Goal: Task Accomplishment & Management: Manage account settings

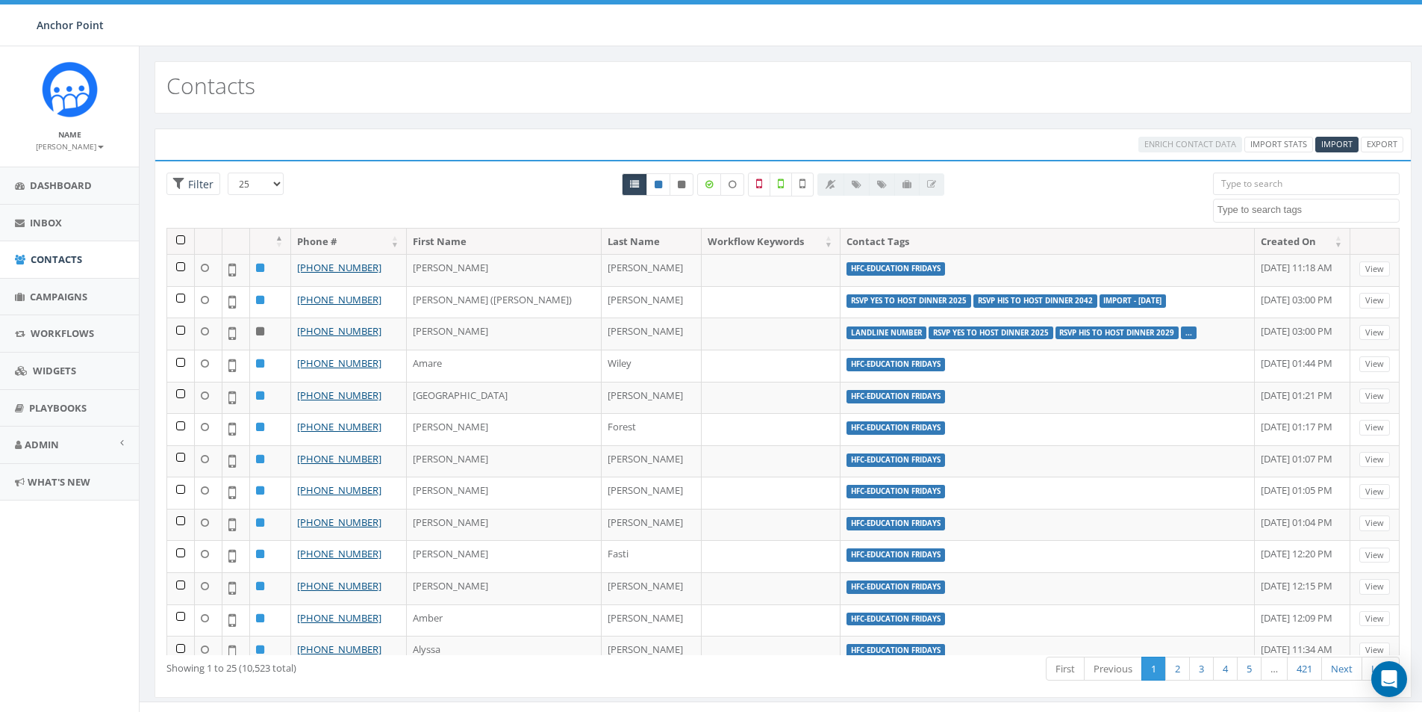
select select
click at [1263, 181] on input "search" at bounding box center [1306, 183] width 187 height 22
type input "r"
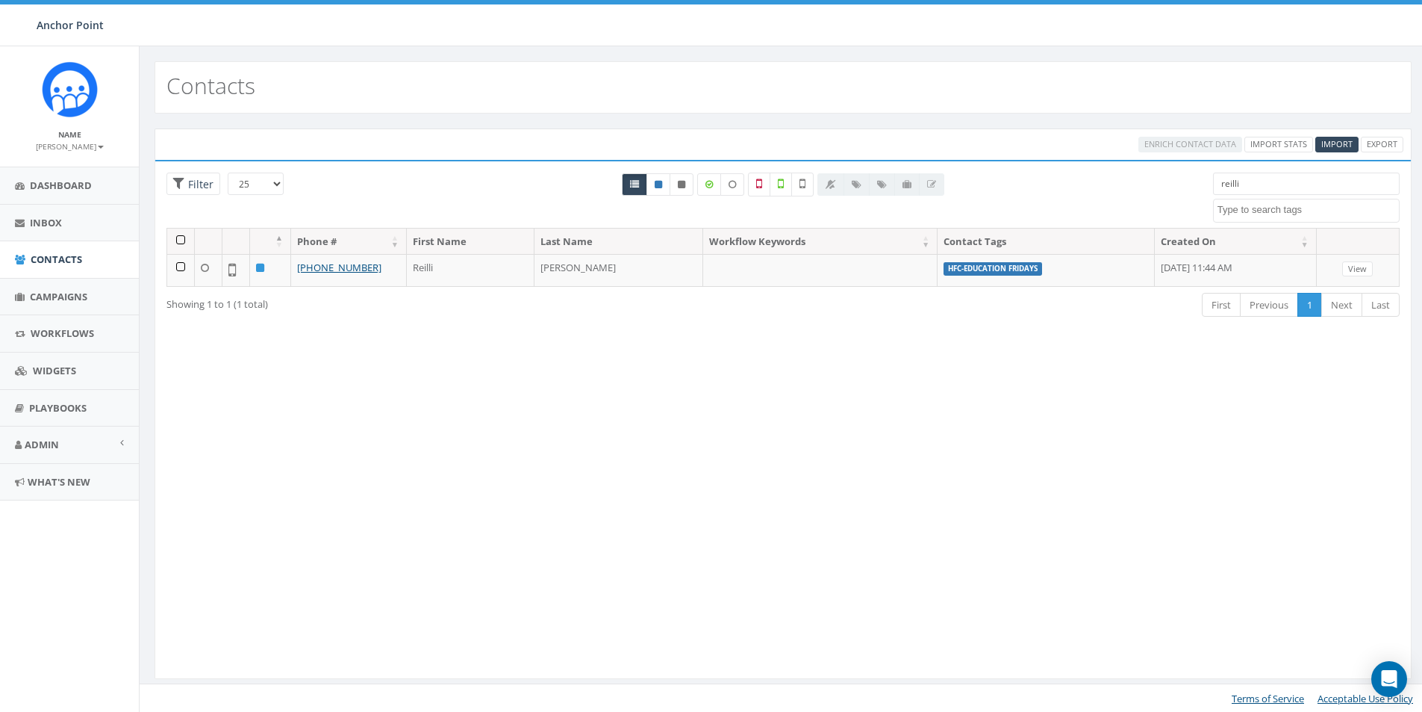
drag, startPoint x: 1257, startPoint y: 181, endPoint x: 1193, endPoint y: 185, distance: 64.3
click at [1193, 185] on div "25 50 100 Filter All 0 contact(s) on current page All 10523 contact(s) filtered…" at bounding box center [783, 199] width 1256 height 55
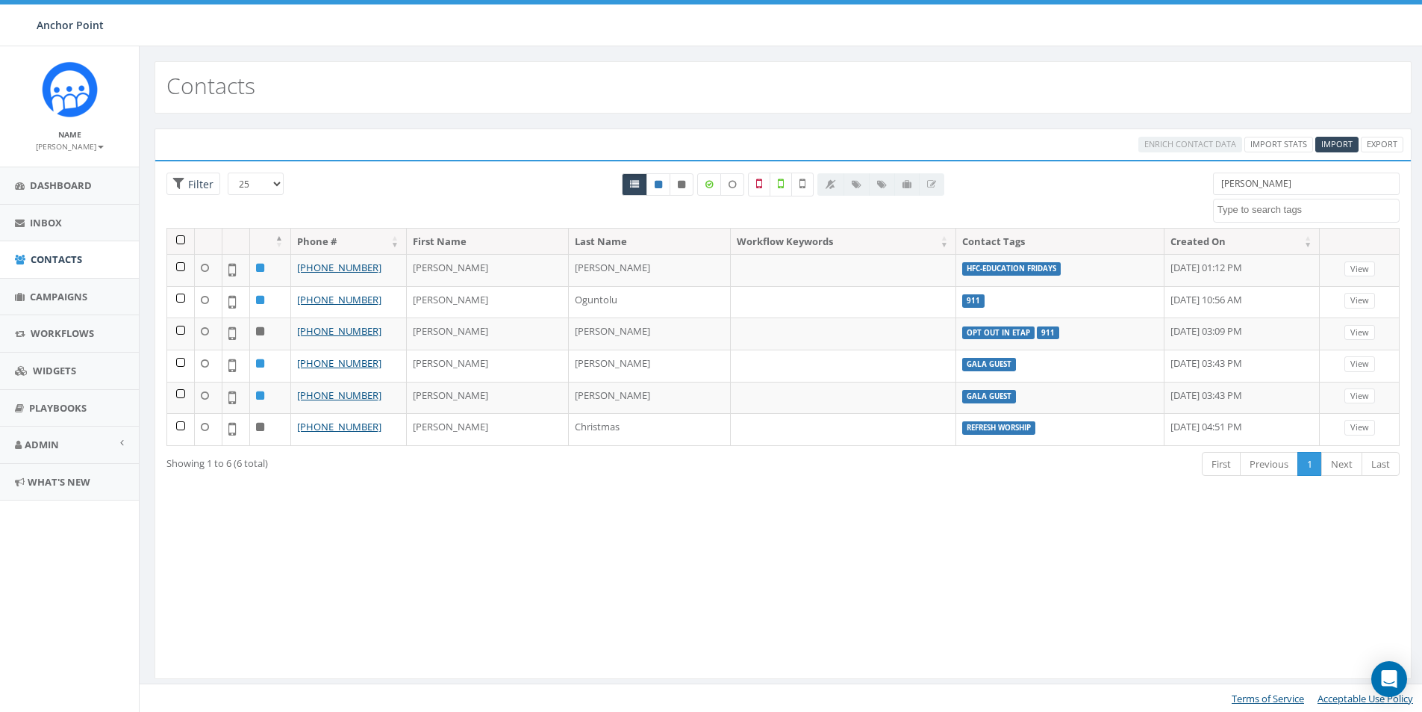
drag, startPoint x: 1263, startPoint y: 186, endPoint x: 1197, endPoint y: 186, distance: 65.7
click at [1197, 186] on div "25 50 100 Filter All 0 contact(s) on current page All 6 contact(s) filtered jus…" at bounding box center [783, 199] width 1256 height 55
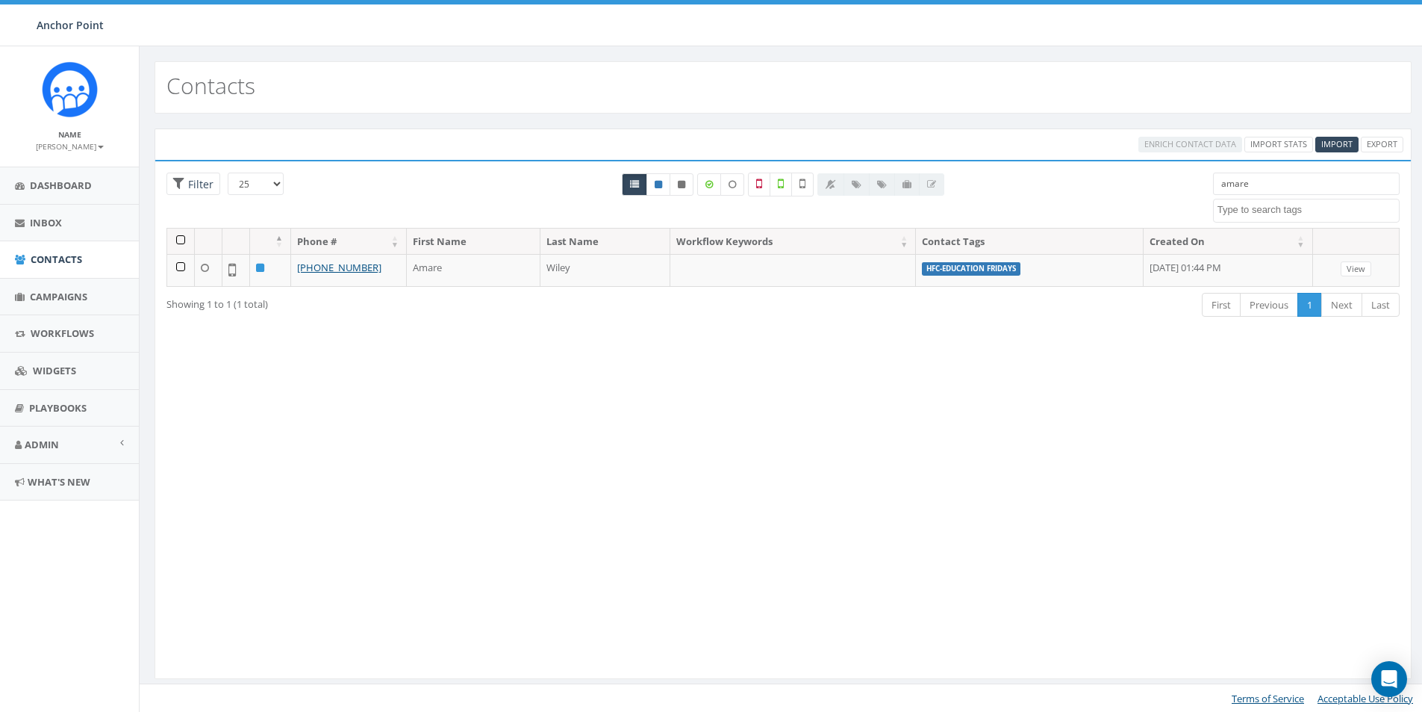
drag, startPoint x: 1276, startPoint y: 184, endPoint x: 1192, endPoint y: 190, distance: 84.6
click at [1192, 190] on div "25 50 100 Filter All 0 contact(s) on current page All 1 contact(s) filtered ama…" at bounding box center [783, 199] width 1256 height 55
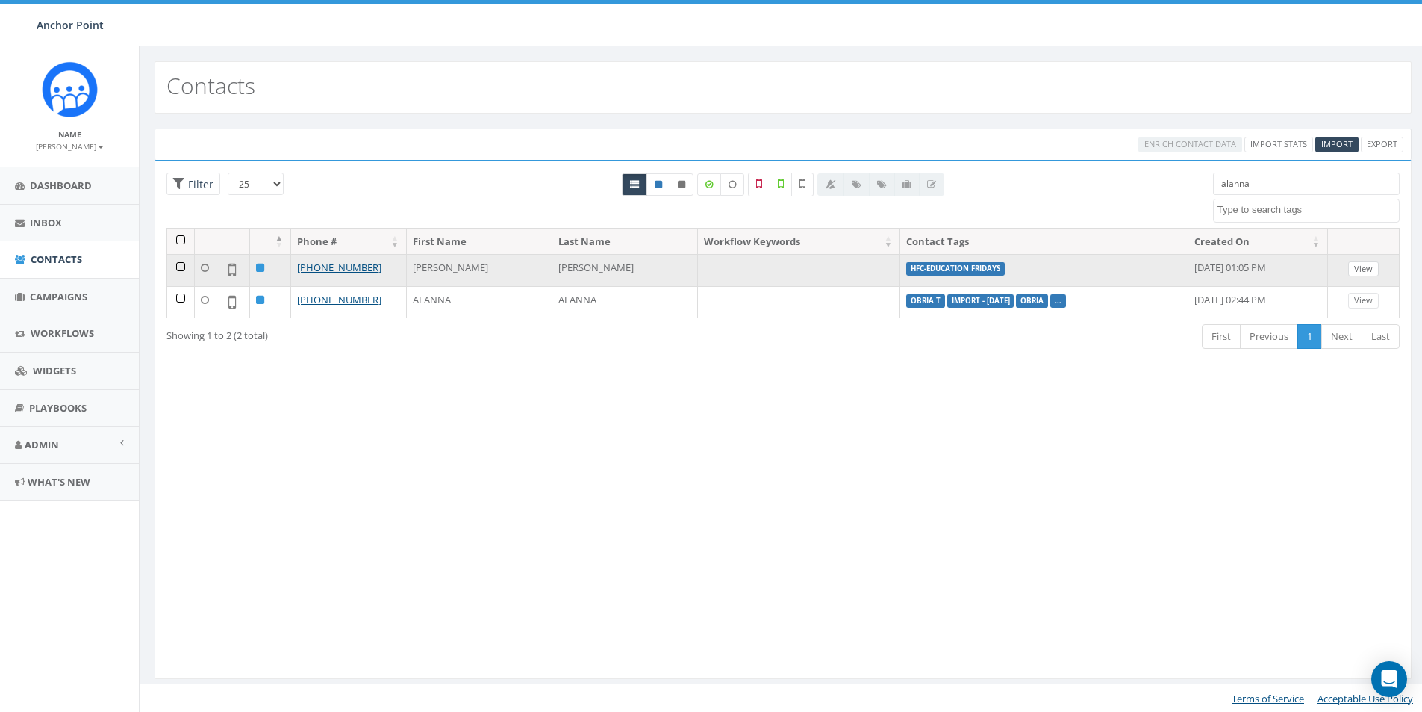
type input "alanna"
click at [1375, 267] on link "View" at bounding box center [1363, 269] width 31 height 16
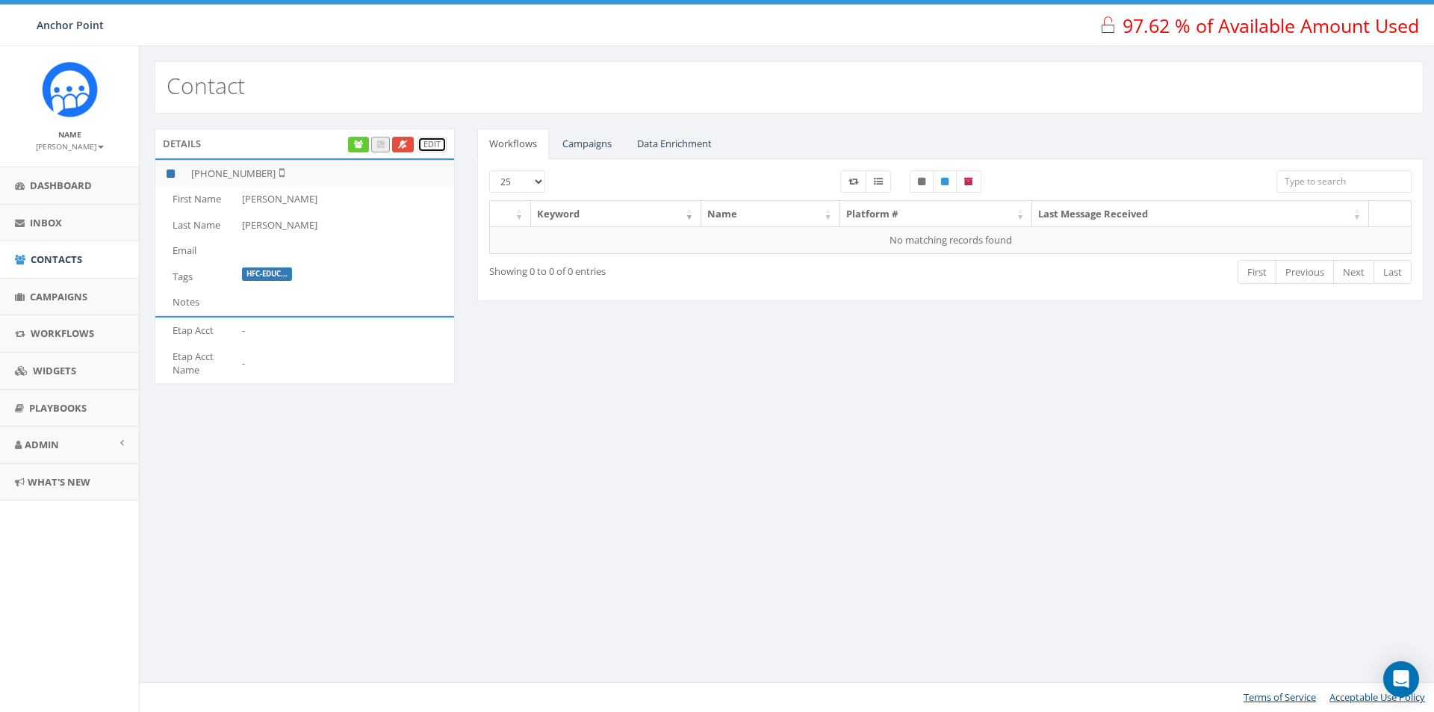
click at [429, 143] on link "Edit" at bounding box center [431, 145] width 29 height 16
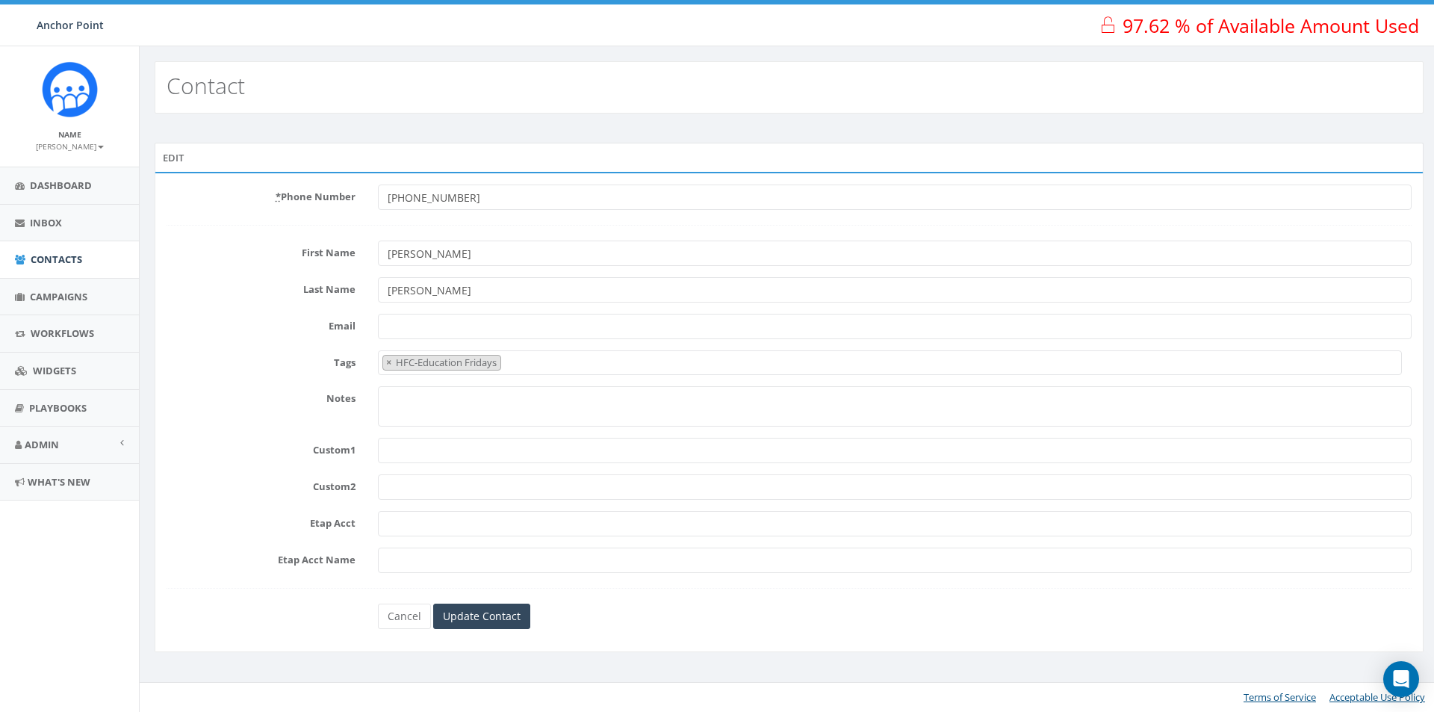
select select "HFC-Education Fridays"
click at [417, 293] on input "[PERSON_NAME]" at bounding box center [894, 289] width 1033 height 25
type input "Adamus"
click at [506, 621] on input "Update Contact" at bounding box center [481, 615] width 97 height 25
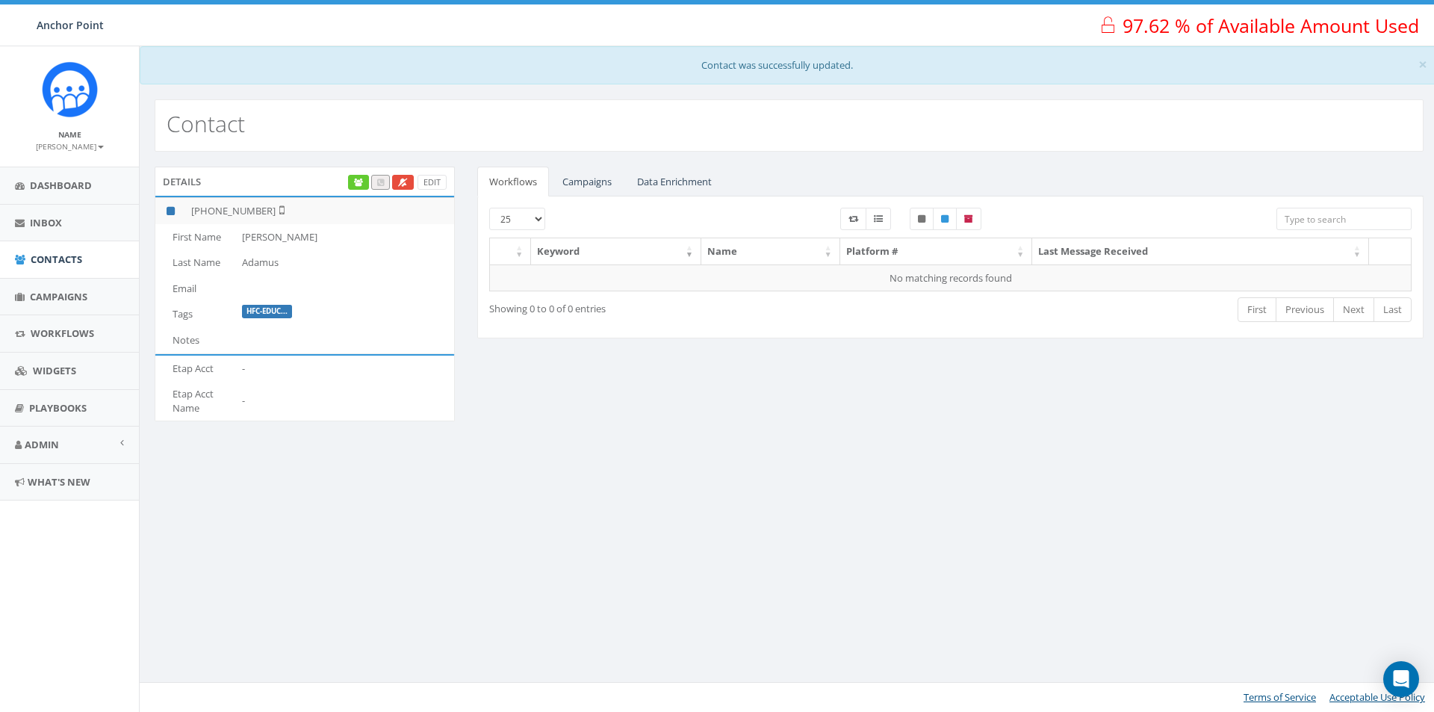
click at [1302, 218] on input "search" at bounding box center [1343, 219] width 135 height 22
type input "[PERSON_NAME]"
click at [47, 255] on span "Contacts" at bounding box center [57, 258] width 52 height 13
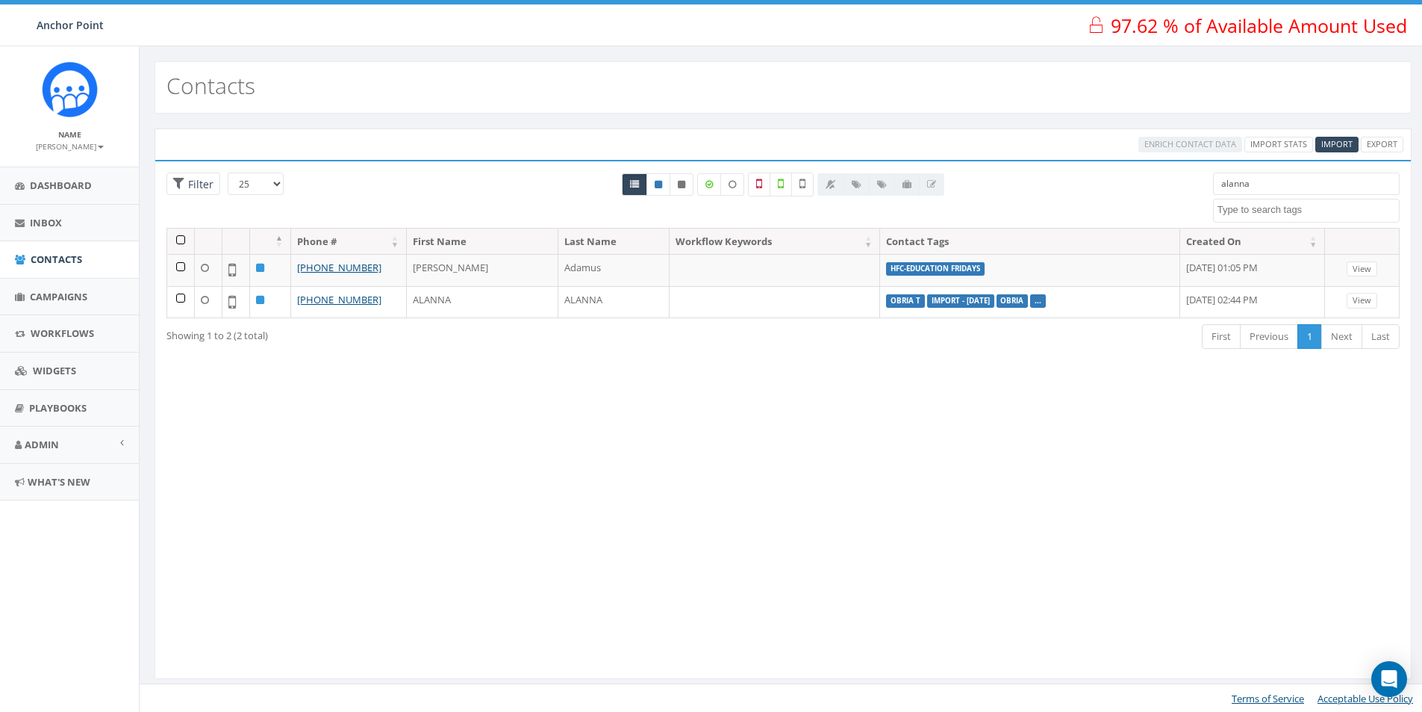
select select
drag, startPoint x: 1257, startPoint y: 186, endPoint x: 1195, endPoint y: 193, distance: 63.1
click at [1195, 193] on div "25 50 100 Filter alanna 0613 Donor Dinner 2024/09/12 2024 gala 2025/09/05 2025 …" at bounding box center [783, 199] width 1256 height 55
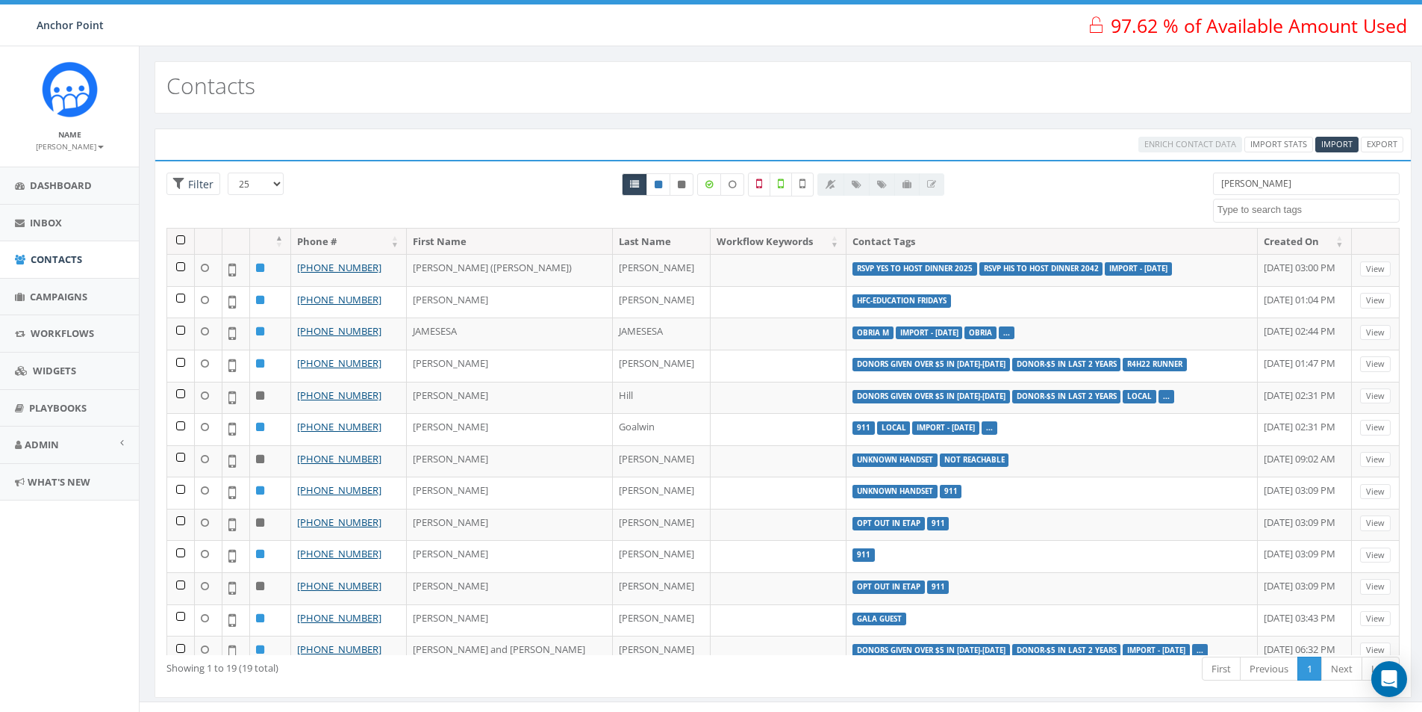
drag, startPoint x: 1260, startPoint y: 178, endPoint x: 1189, endPoint y: 196, distance: 72.4
click at [1190, 196] on div "25 50 100 Filter All 0 contact(s) on current page All 19 contact(s) filtered Ja…" at bounding box center [783, 199] width 1256 height 55
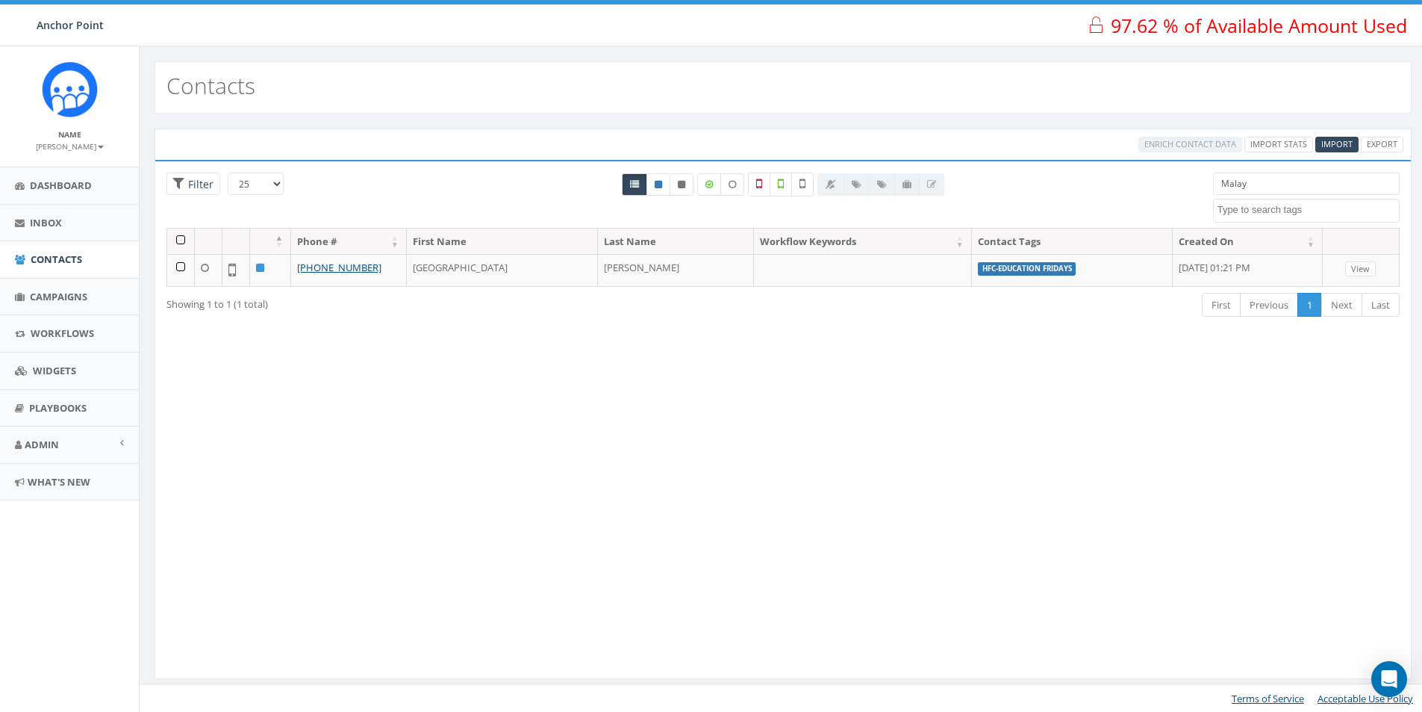
drag, startPoint x: 1251, startPoint y: 184, endPoint x: 1204, endPoint y: 194, distance: 48.0
click at [1204, 194] on div "Malay 0613 Donor Dinner 2024/09/12 2024 gala 2025/09/05 2025 Gala Table Host 20…" at bounding box center [1306, 197] width 209 height 50
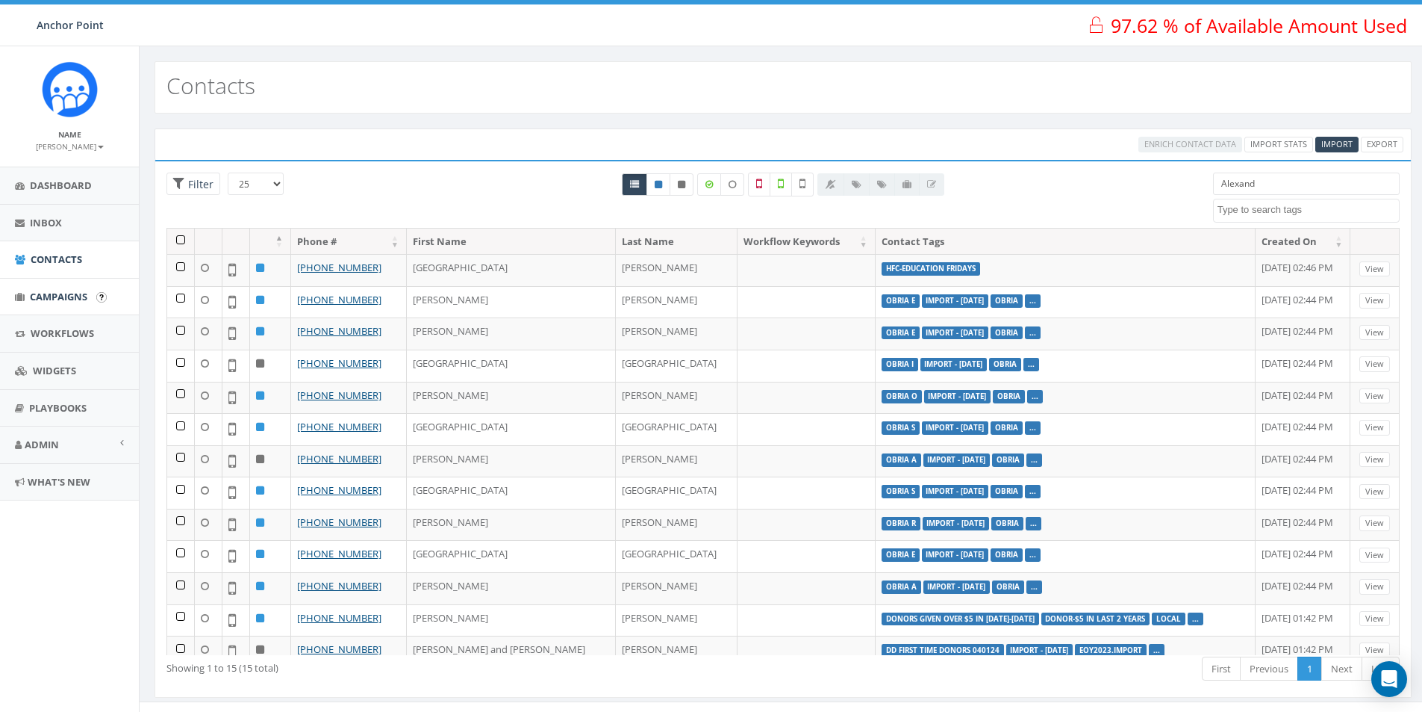
type input "Alexand"
click at [70, 294] on span "Campaigns" at bounding box center [58, 296] width 57 height 13
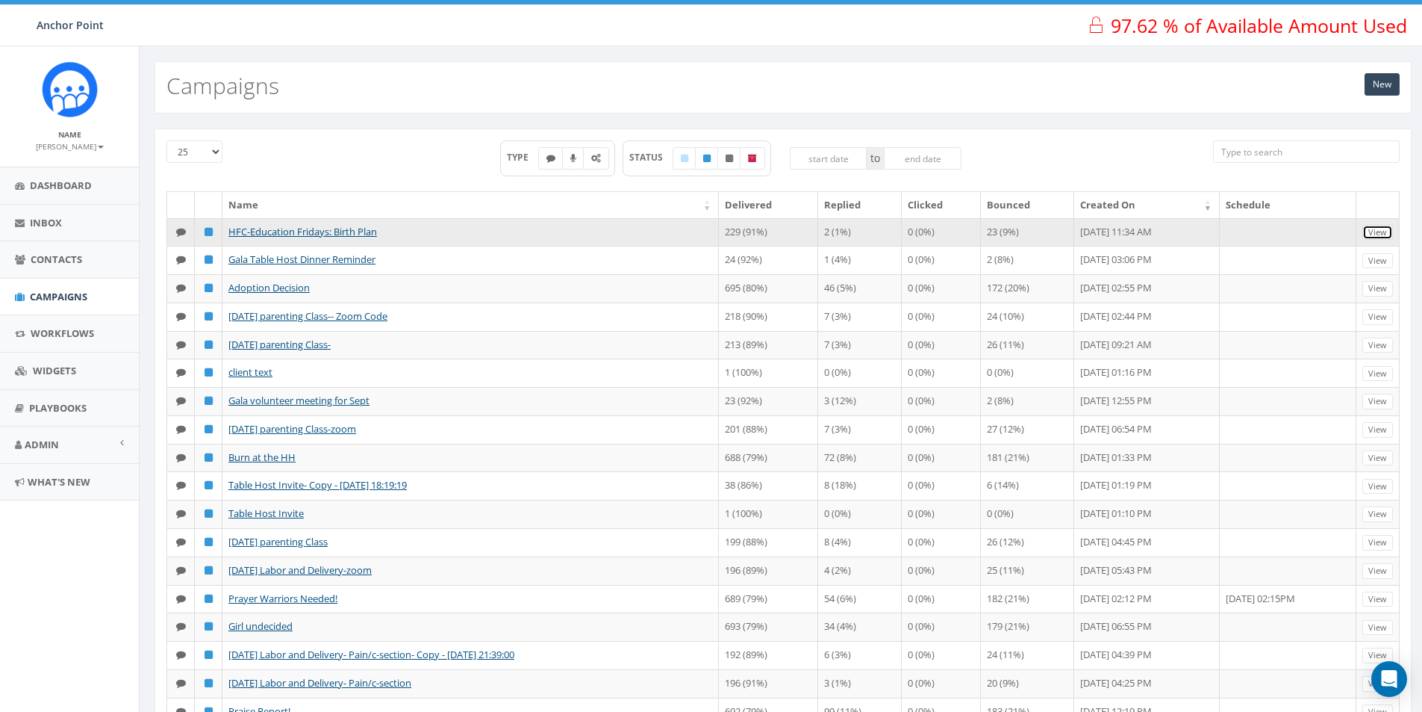
click at [1375, 231] on link "View" at bounding box center [1378, 233] width 31 height 16
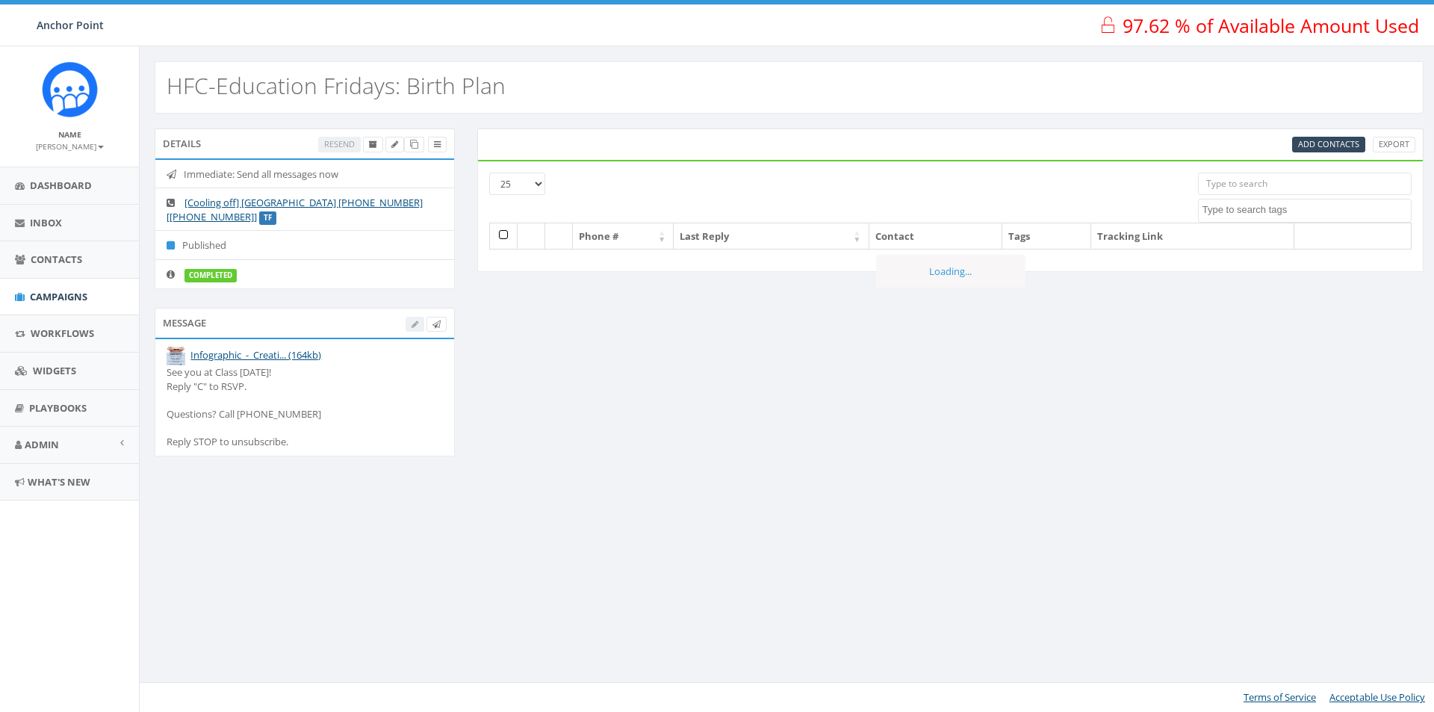
select select
